Goal: Transaction & Acquisition: Purchase product/service

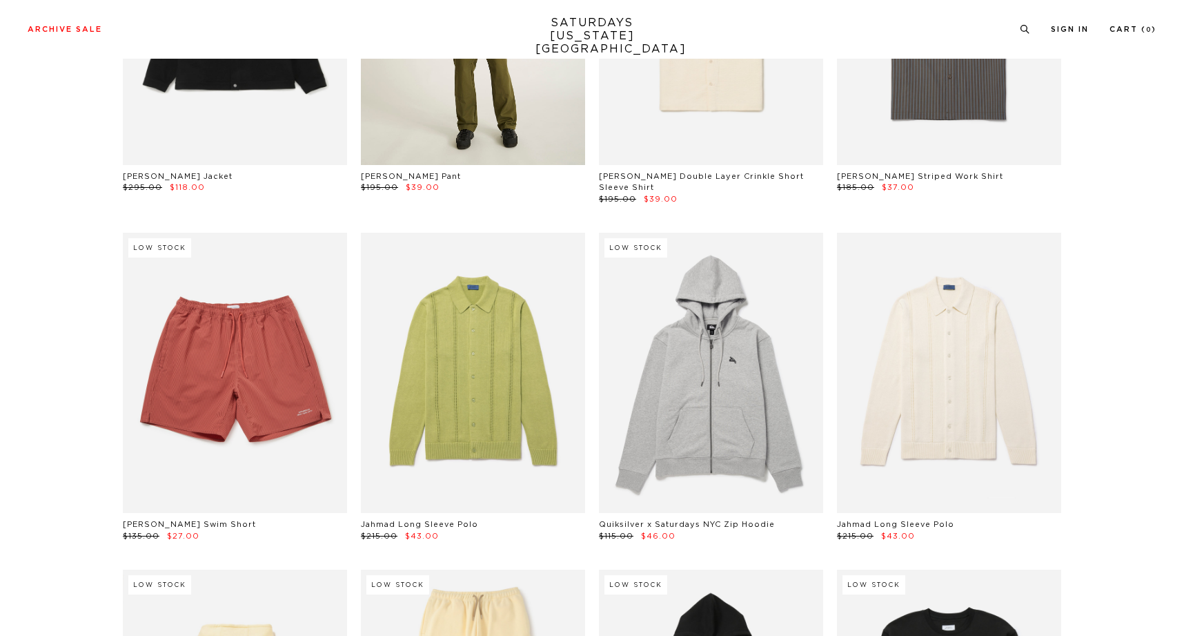
scroll to position [12085, 8]
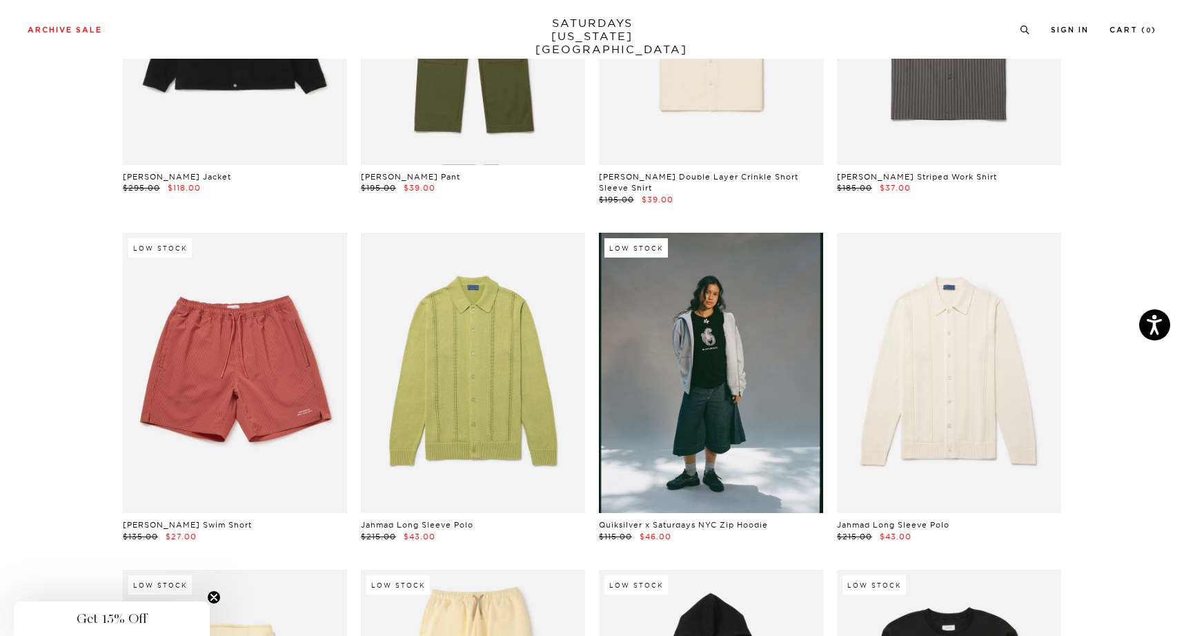
click at [723, 278] on link at bounding box center [711, 373] width 224 height 280
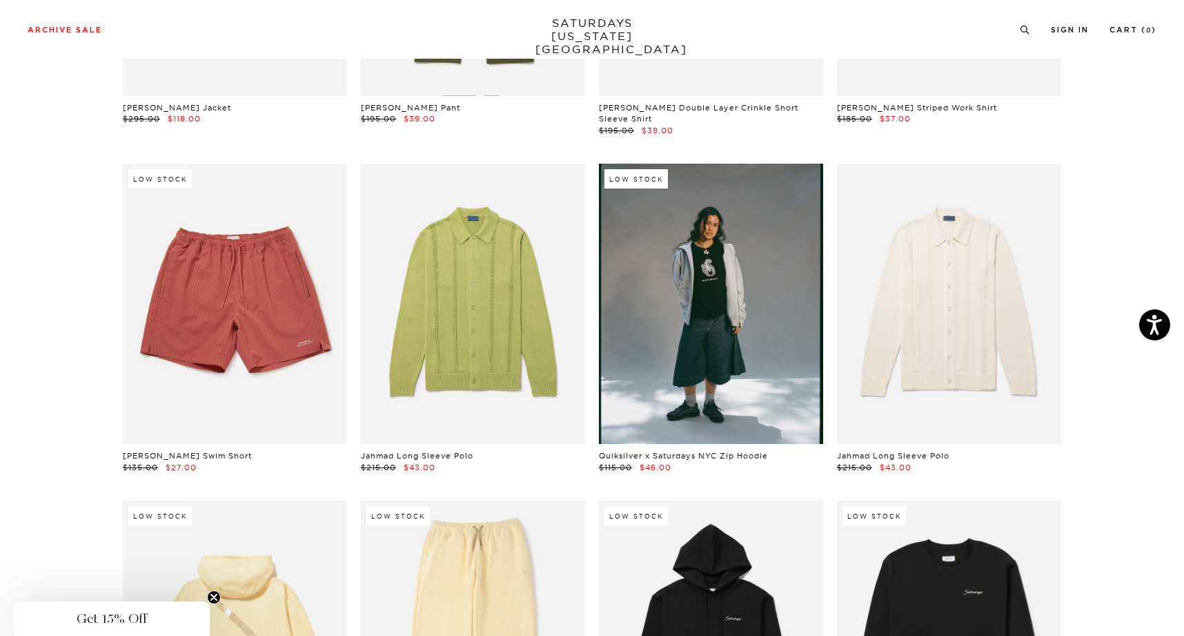
scroll to position [12149, 8]
